Goal: Check status

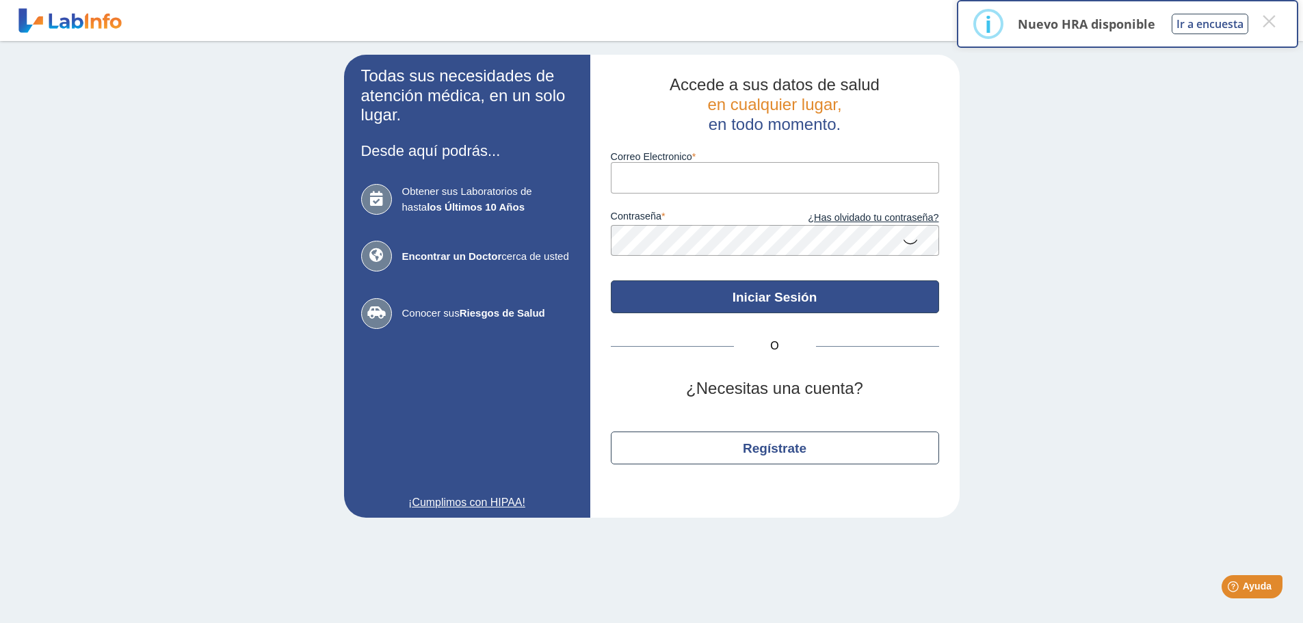
type input "[PERSON_NAME][EMAIL_ADDRESS][PERSON_NAME][DOMAIN_NAME]"
click at [789, 300] on button "Iniciar Sesión" at bounding box center [775, 296] width 328 height 33
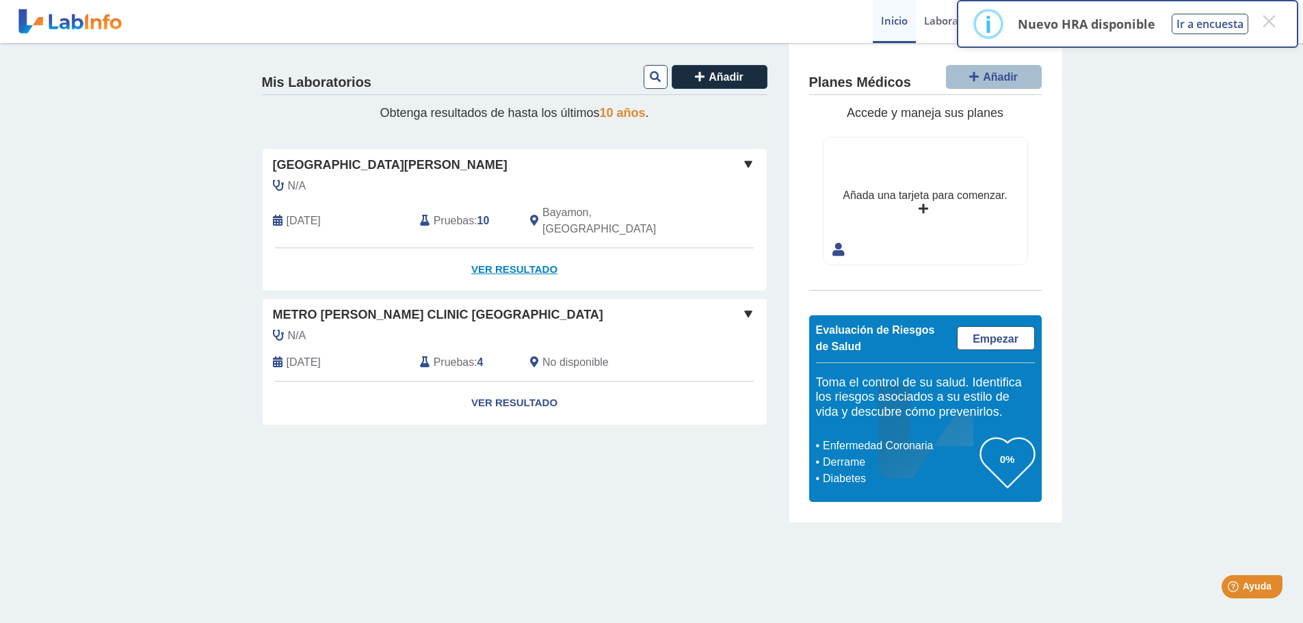
click at [545, 254] on link "Ver Resultado" at bounding box center [515, 269] width 504 height 43
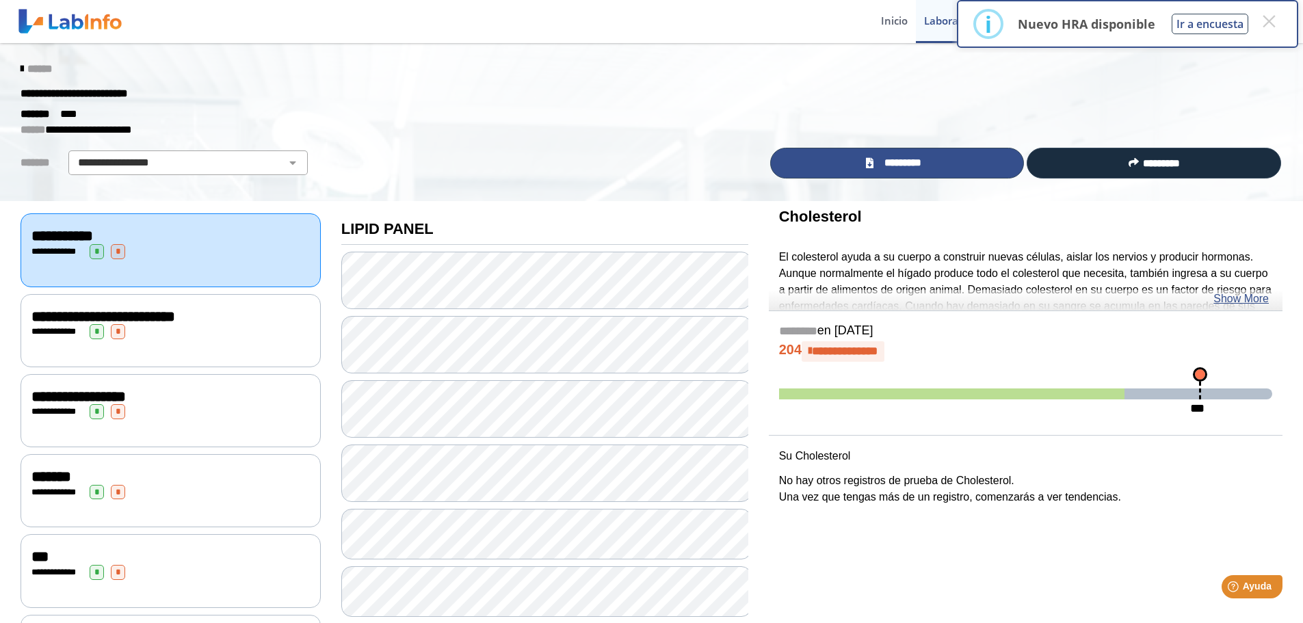
click at [937, 163] on link "*********" at bounding box center [897, 163] width 254 height 31
